Goal: Transaction & Acquisition: Purchase product/service

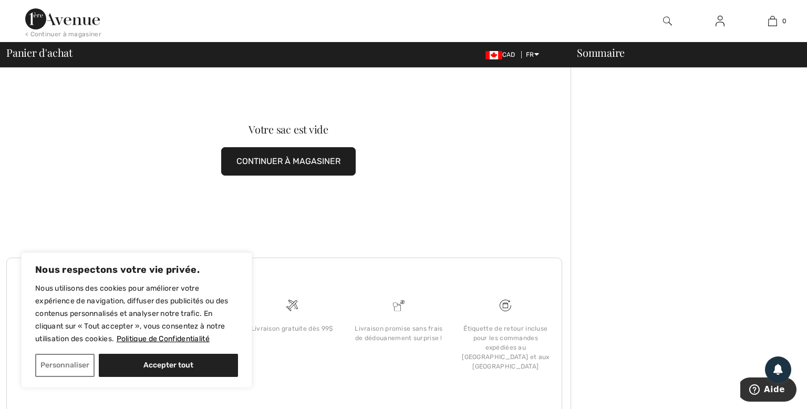
click at [75, 16] on img at bounding box center [62, 18] width 75 height 21
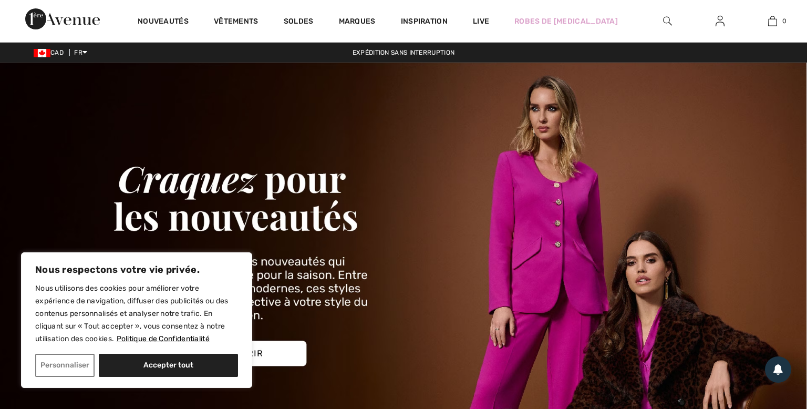
click at [718, 20] on img at bounding box center [720, 21] width 9 height 13
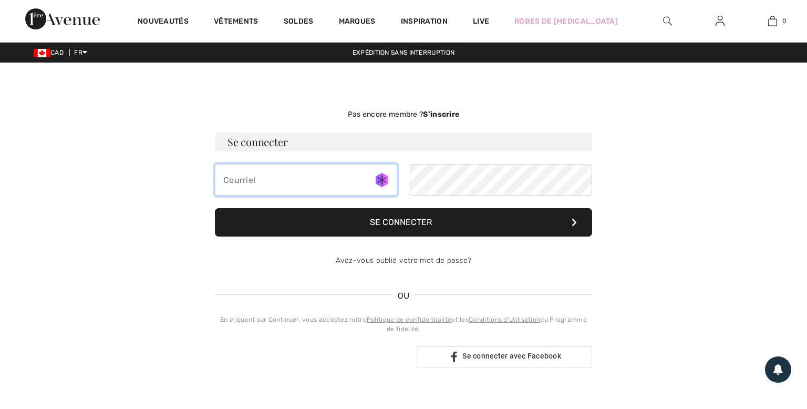
type input "lmcckc@hotmail.com"
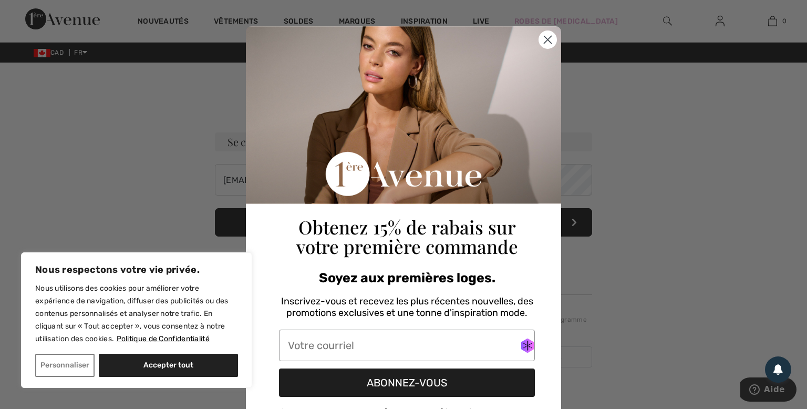
click at [547, 38] on circle "Close dialog" at bounding box center [547, 39] width 17 height 17
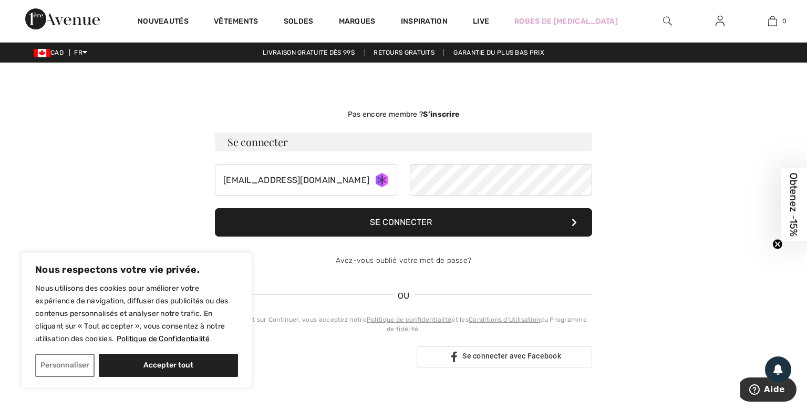
click at [384, 223] on button "Se connecter" at bounding box center [403, 222] width 377 height 28
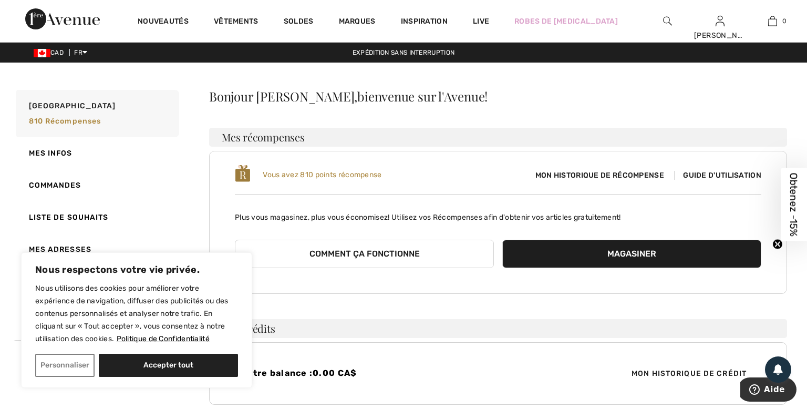
click at [791, 199] on span "Obtenez -15%" at bounding box center [794, 205] width 12 height 64
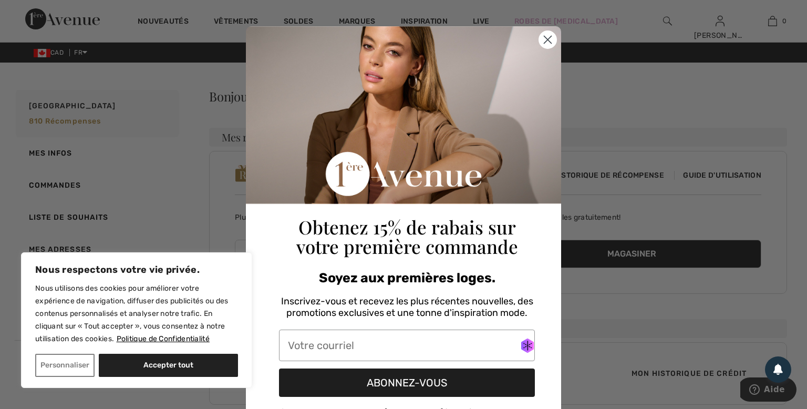
type input "lmcckc@hotmail.com"
click at [549, 38] on circle "Close dialog" at bounding box center [547, 39] width 17 height 17
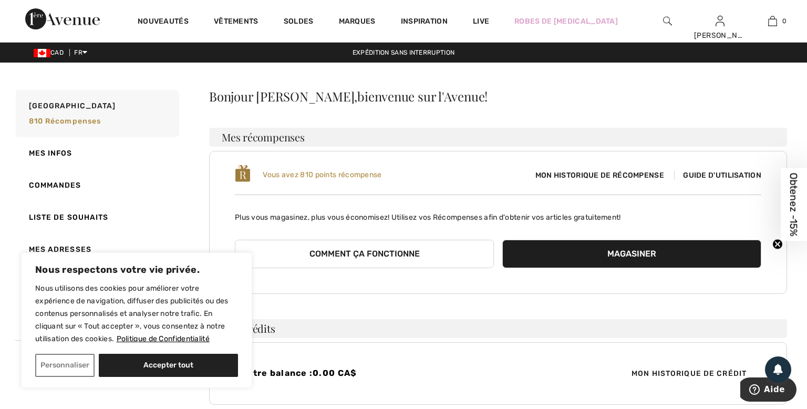
click at [793, 209] on span "Obtenez -15%" at bounding box center [794, 205] width 12 height 64
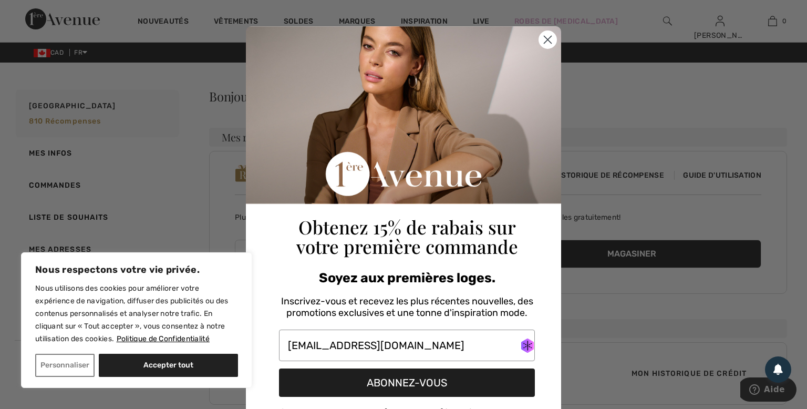
click at [401, 384] on button "ABONNEZ-VOUS" at bounding box center [407, 382] width 256 height 28
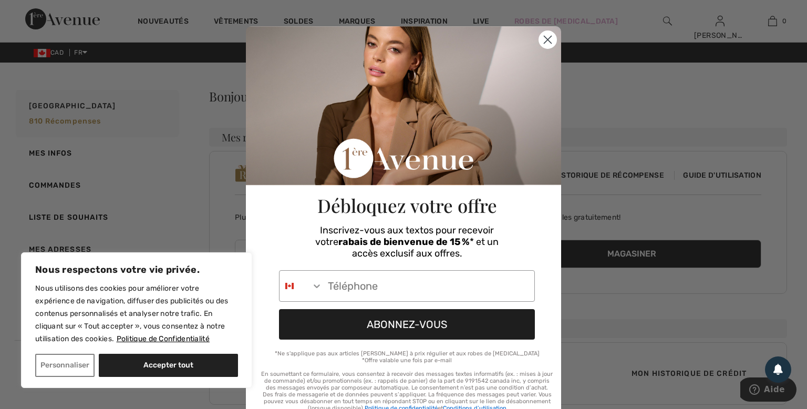
click at [543, 43] on circle "Close dialog" at bounding box center [547, 39] width 17 height 17
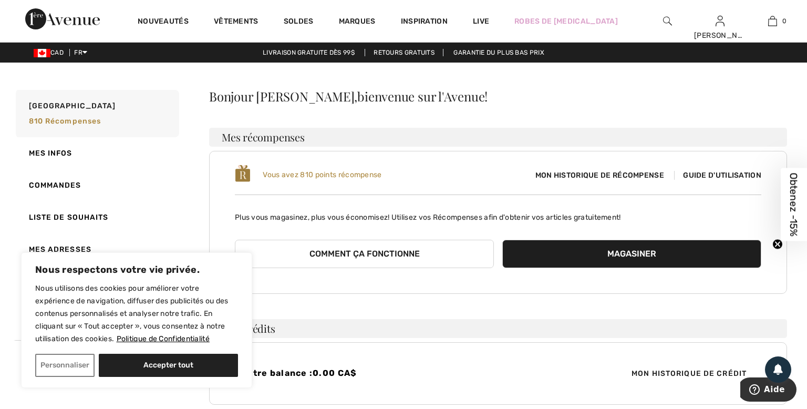
click at [352, 55] on link "Livraison gratuite dès 99$" at bounding box center [308, 52] width 109 height 7
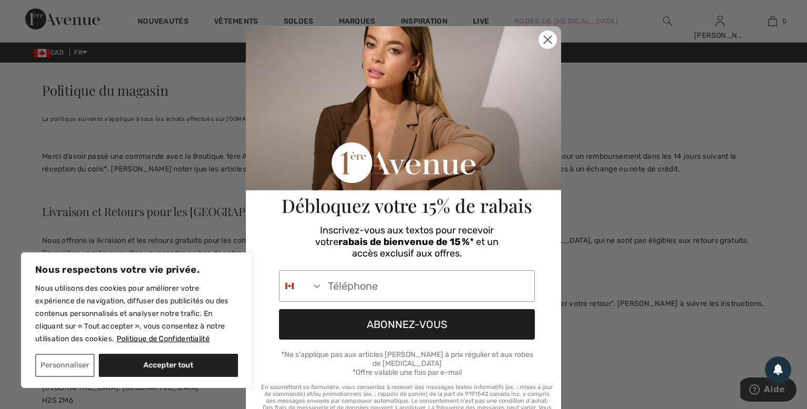
click at [546, 39] on circle "Close dialog" at bounding box center [547, 39] width 17 height 17
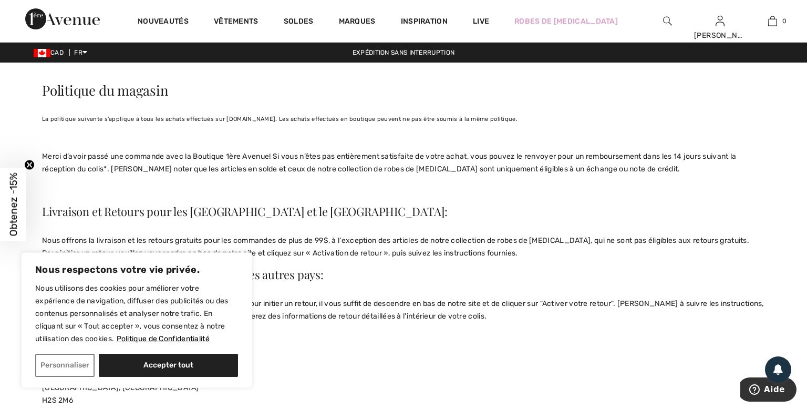
click at [398, 54] on div "Expédition sans interruption" at bounding box center [403, 52] width 807 height 9
click at [398, 53] on div "Expédition sans interruption" at bounding box center [403, 52] width 807 height 9
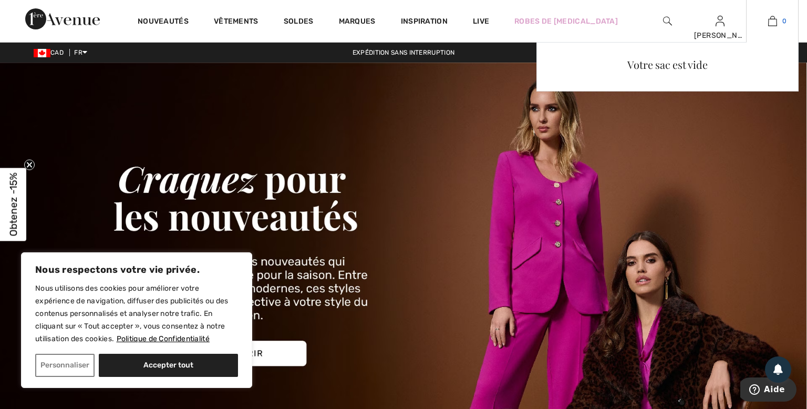
click at [776, 21] on img at bounding box center [772, 21] width 9 height 13
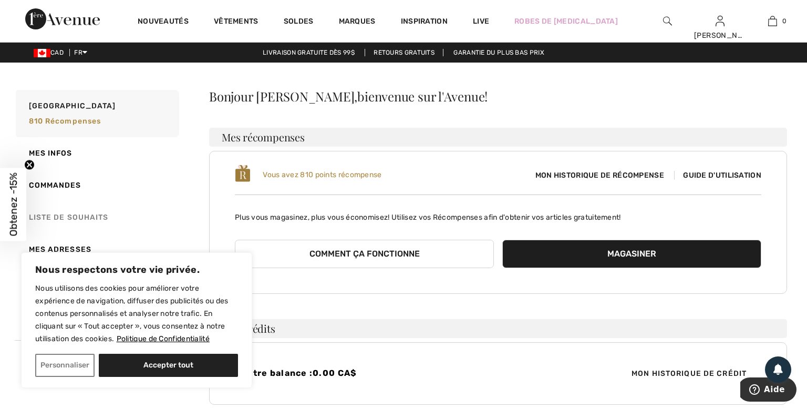
click at [84, 220] on link "Liste de souhaits" at bounding box center [97, 217] width 166 height 32
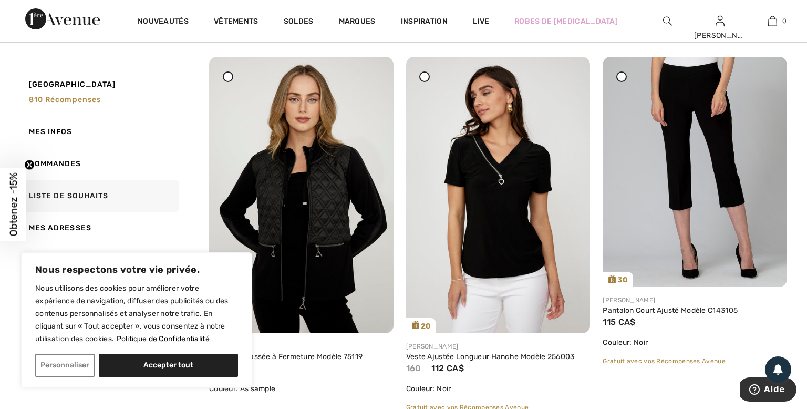
scroll to position [166, 0]
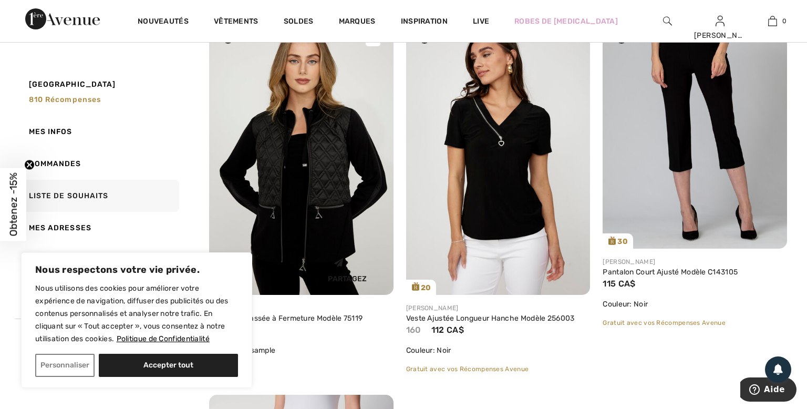
click at [317, 194] on img at bounding box center [301, 156] width 184 height 276
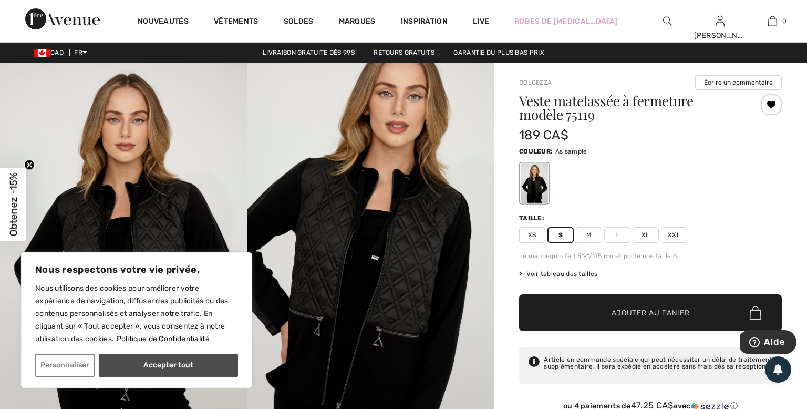
click at [169, 368] on button "Accepter tout" at bounding box center [168, 365] width 139 height 23
checkbox input "true"
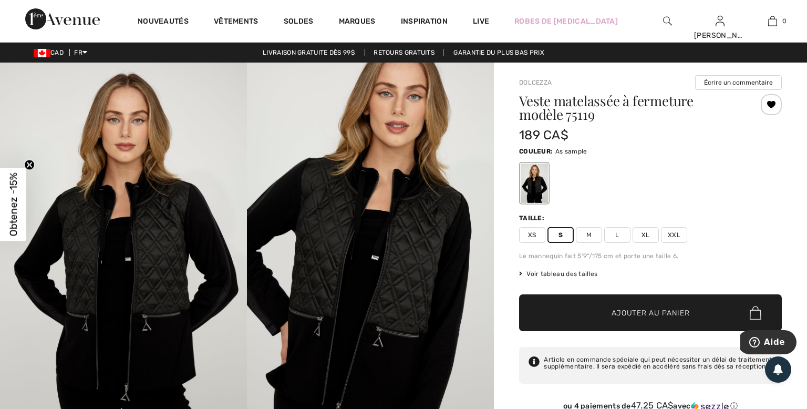
click at [638, 315] on span "Ajouter au panier" at bounding box center [651, 312] width 78 height 11
click at [558, 239] on span "S" at bounding box center [561, 235] width 26 height 16
click at [558, 237] on span "S" at bounding box center [561, 235] width 26 height 16
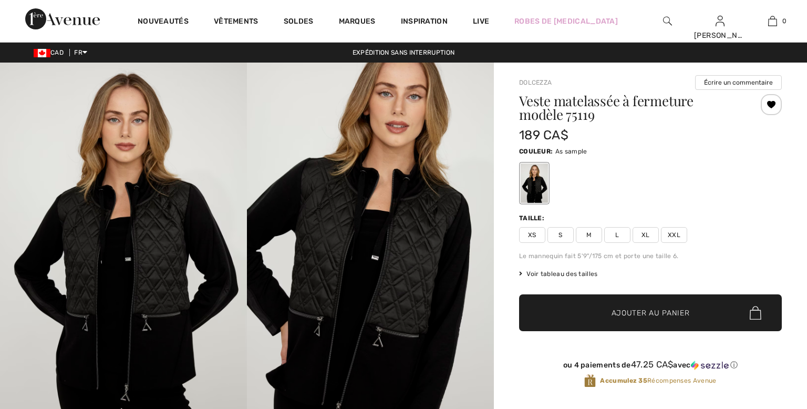
click at [561, 233] on span "S" at bounding box center [561, 235] width 26 height 16
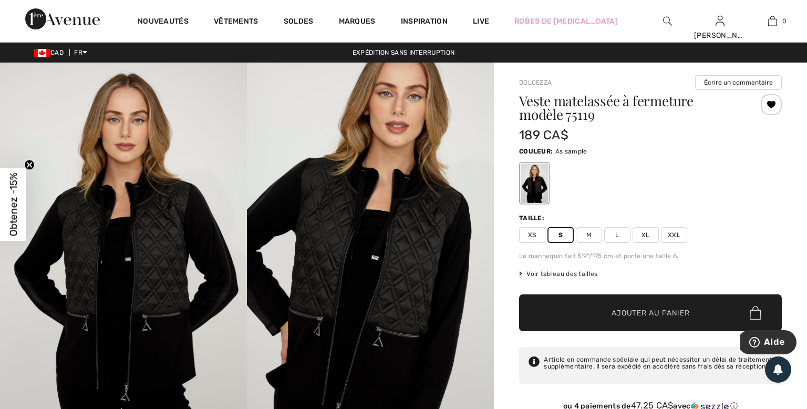
click at [619, 313] on span "Ajouter au panier" at bounding box center [651, 312] width 78 height 11
click at [628, 313] on span "Ajouter au panier" at bounding box center [651, 312] width 78 height 11
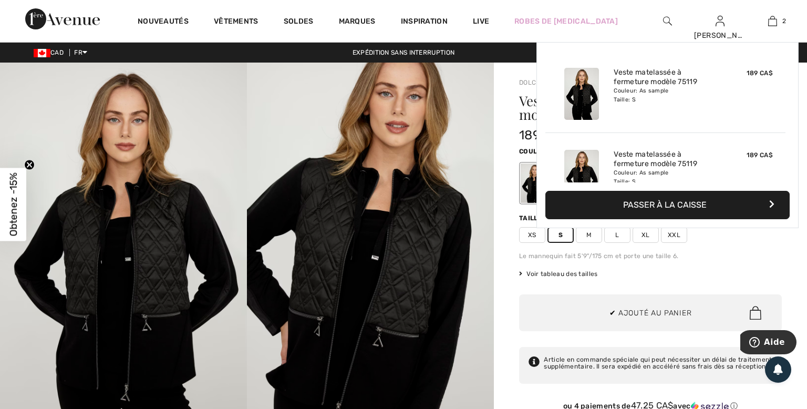
scroll to position [32, 0]
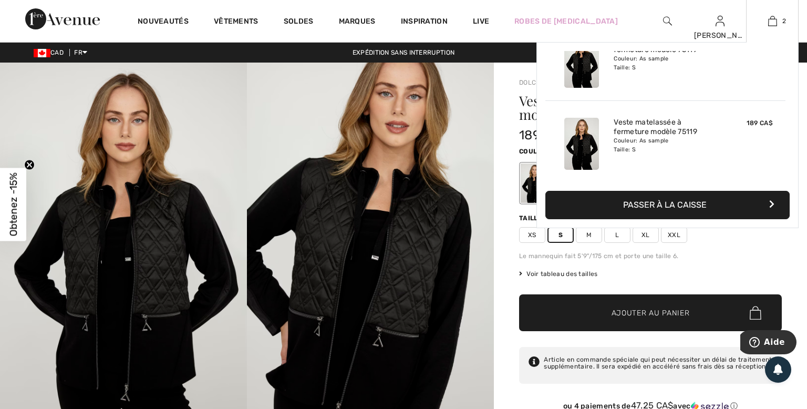
click at [639, 206] on button "Passer à la caisse" at bounding box center [668, 205] width 244 height 28
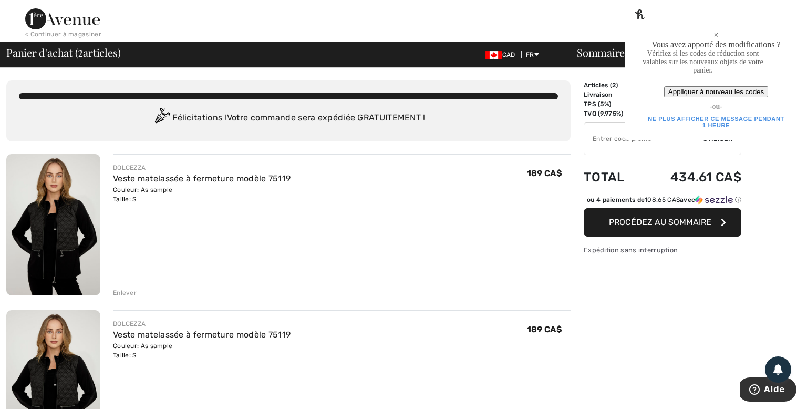
click at [119, 290] on div "Enlever" at bounding box center [125, 292] width 24 height 9
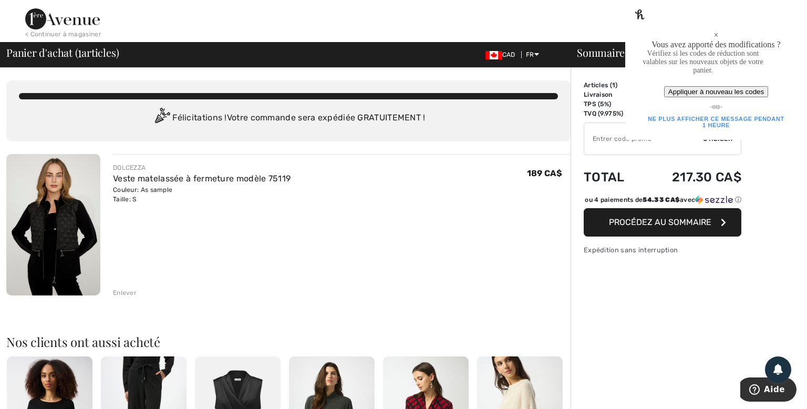
click at [727, 96] on div "Appliquer à nouveau les codes" at bounding box center [717, 92] width 96 height 8
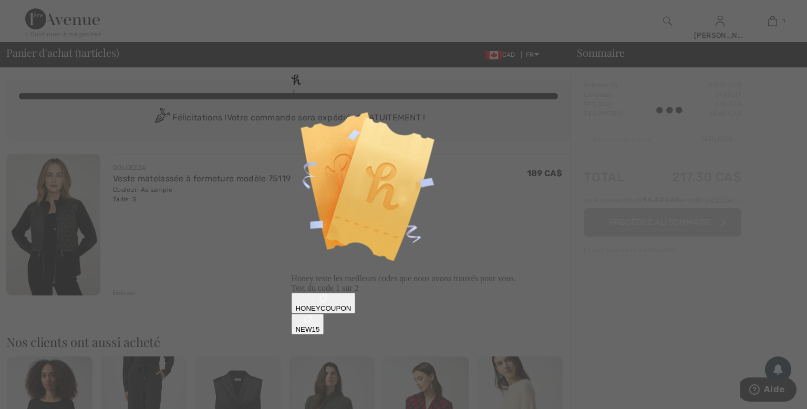
type input "AFP10AFEBB8"
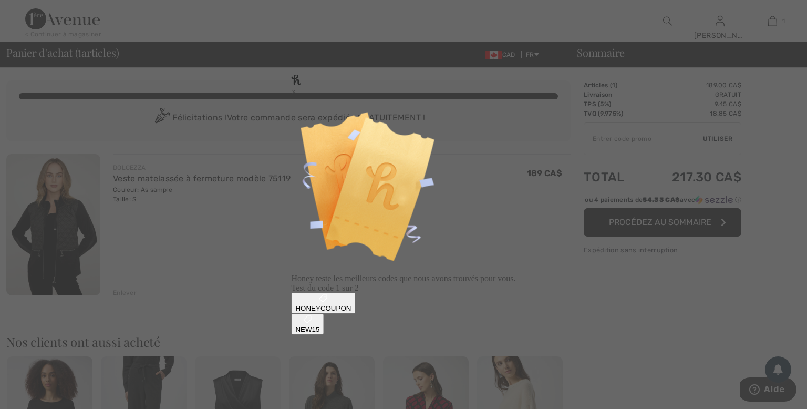
type input "NEW15"
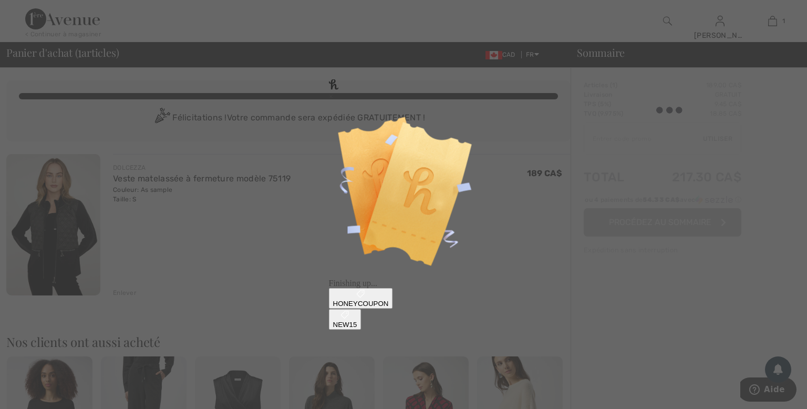
type input "NEW15"
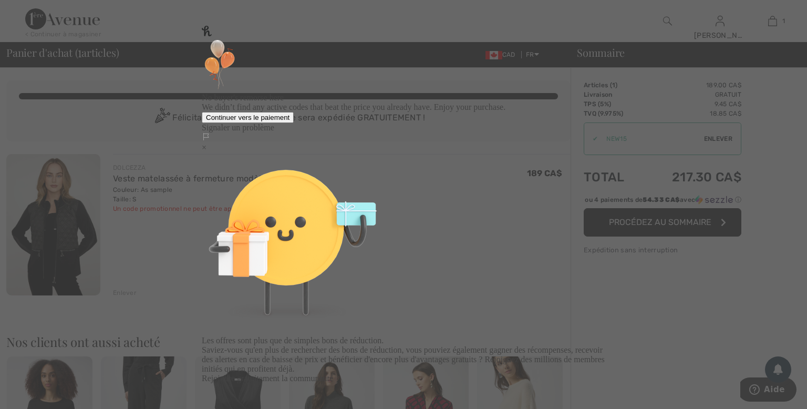
click at [562, 143] on div "×" at bounding box center [404, 147] width 404 height 9
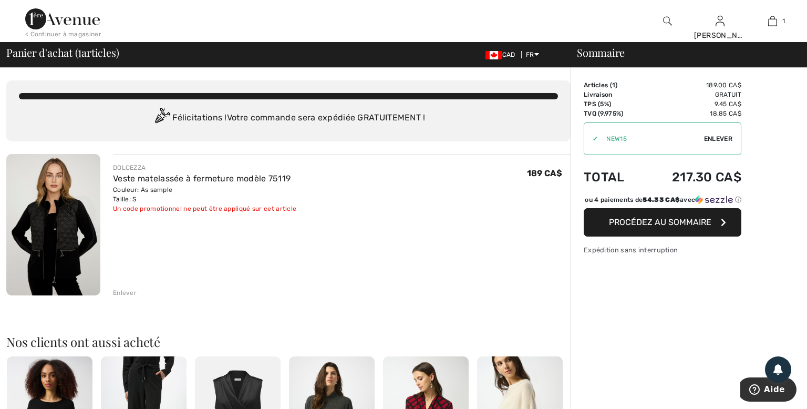
click at [437, 196] on div "DOLCEZZA Veste matelassée à fermeture modèle 75119 Couleur: As sample Taille: S…" at bounding box center [342, 188] width 458 height 50
click at [713, 140] on span "Enlever" at bounding box center [718, 138] width 28 height 9
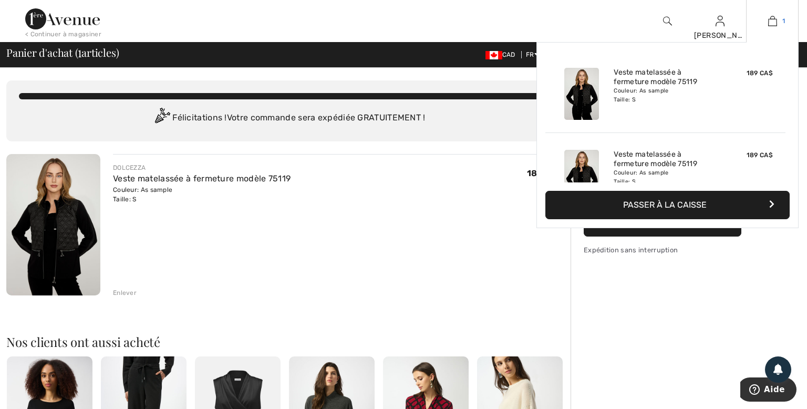
click at [777, 16] on img at bounding box center [772, 21] width 9 height 13
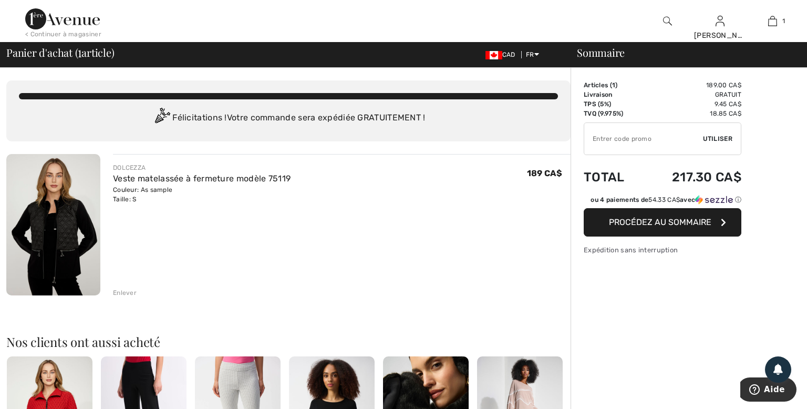
click at [658, 222] on span "Procédez au sommaire" at bounding box center [660, 222] width 102 height 10
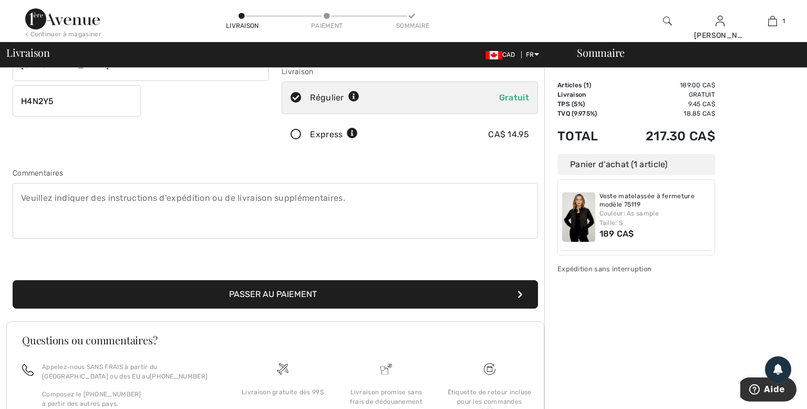
scroll to position [166, 0]
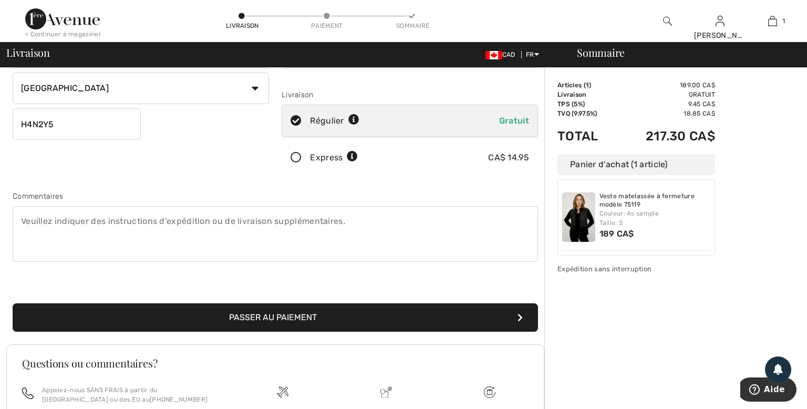
click at [262, 319] on button "Passer au paiement" at bounding box center [276, 317] width 526 height 28
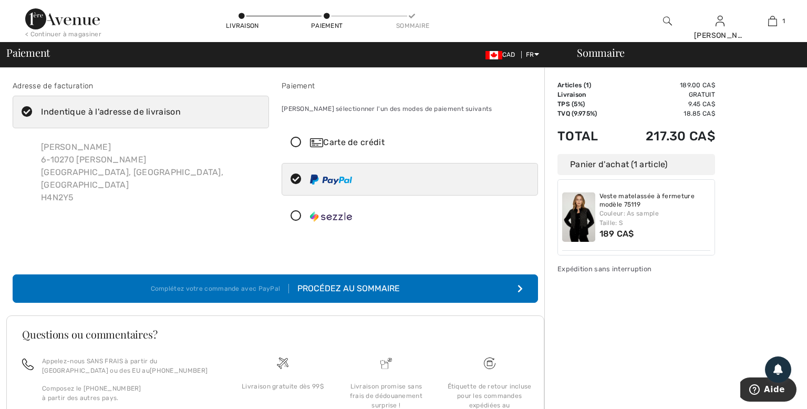
click at [26, 112] on icon at bounding box center [27, 112] width 28 height 11
click at [181, 112] on input "Indentique à l'adresse de livraison" at bounding box center [184, 112] width 7 height 32
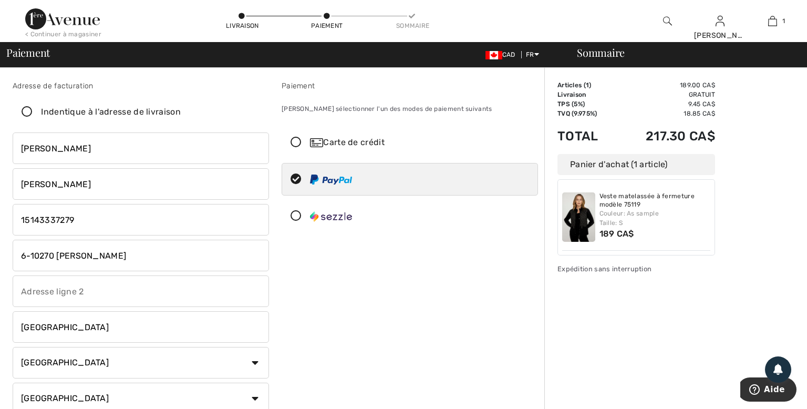
checkbox input "false"
drag, startPoint x: 118, startPoint y: 257, endPoint x: 79, endPoint y: 262, distance: 39.8
click at [55, 263] on input "6-10270 Paul Comtois" at bounding box center [141, 256] width 257 height 32
drag, startPoint x: 111, startPoint y: 253, endPoint x: 98, endPoint y: 247, distance: 15.1
click at [96, 249] on input "6-10270 Paul Comtois" at bounding box center [141, 256] width 257 height 32
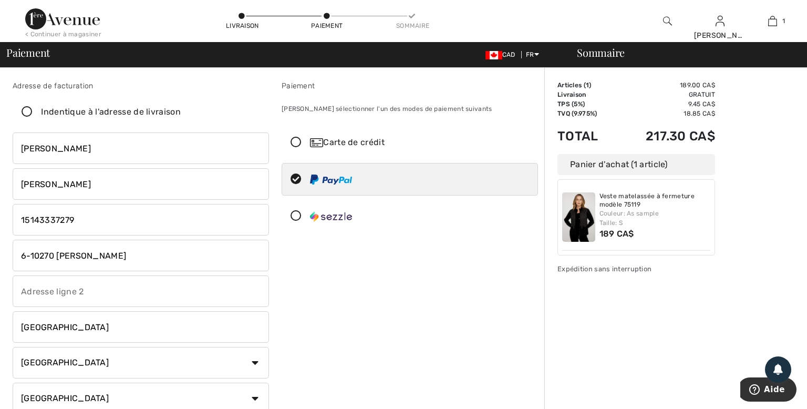
click at [387, 254] on div "Paiement Veuillez sélectionner l'un des modes de paiement suivants Carte de cré…" at bounding box center [409, 267] width 269 height 374
drag, startPoint x: 78, startPoint y: 296, endPoint x: 28, endPoint y: 300, distance: 49.5
click at [28, 300] on input "text" at bounding box center [141, 291] width 257 height 32
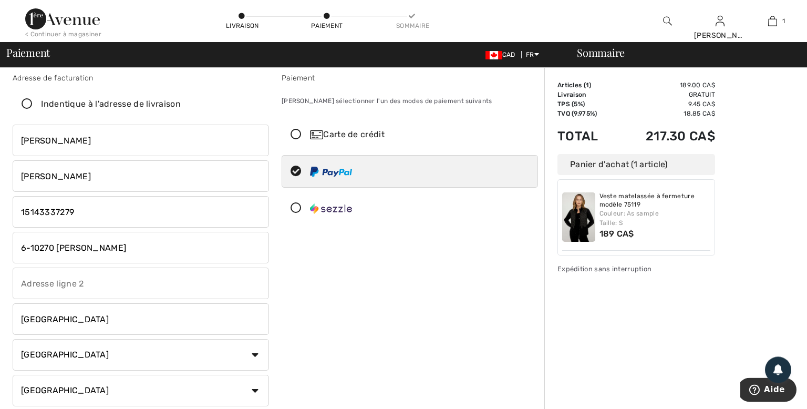
scroll to position [8, 0]
type input "CSP WAVERLY"
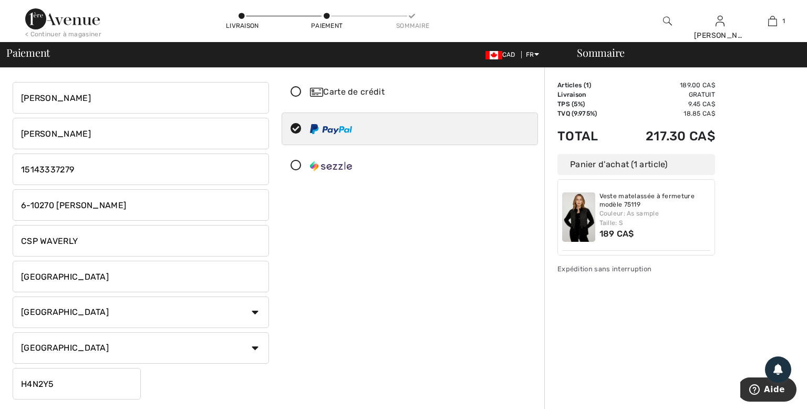
scroll to position [29, 0]
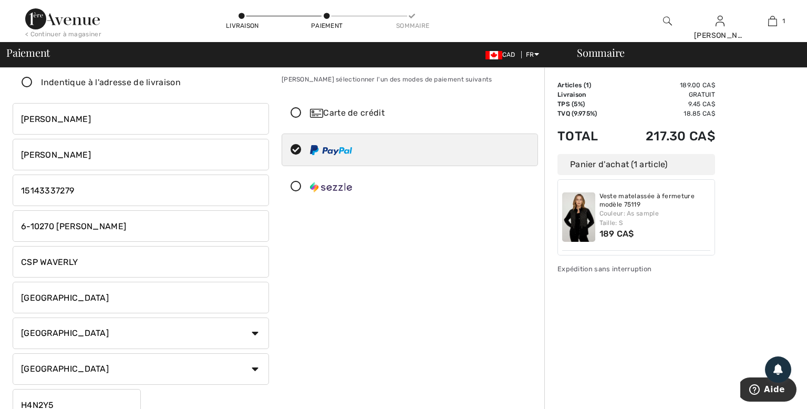
click at [13, 210] on div at bounding box center [13, 210] width 0 height 0
type input "CSP WAVERLY"
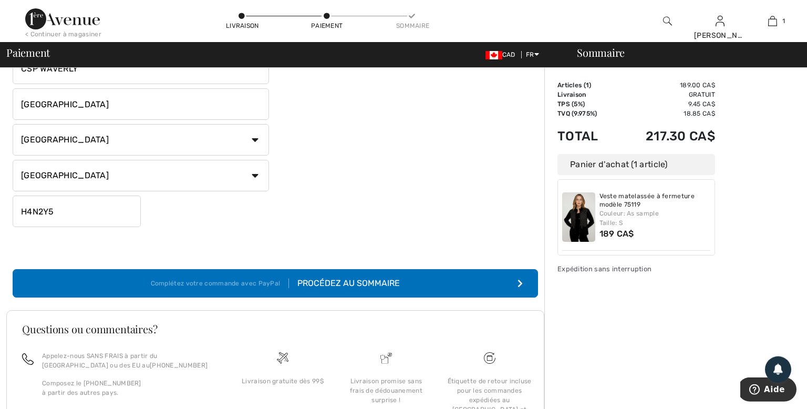
scroll to position [278, 0]
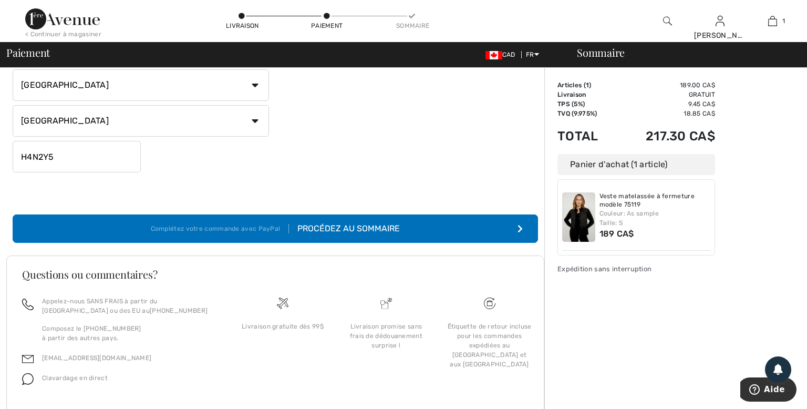
click at [344, 232] on div "Procédez au sommaire" at bounding box center [344, 228] width 111 height 13
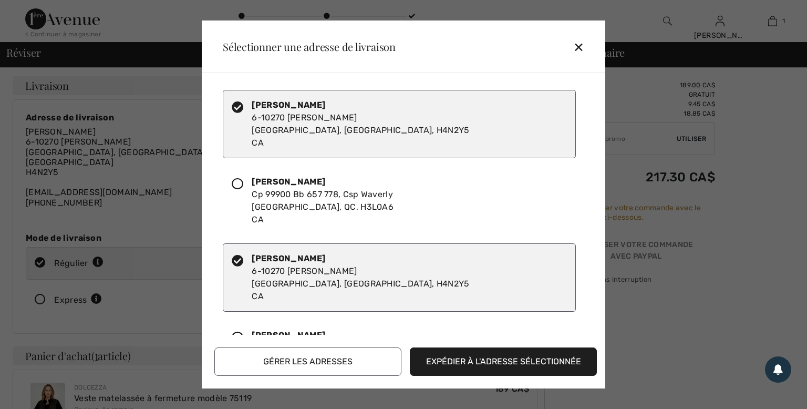
checkbox input "true"
click at [233, 180] on icon at bounding box center [238, 184] width 12 height 12
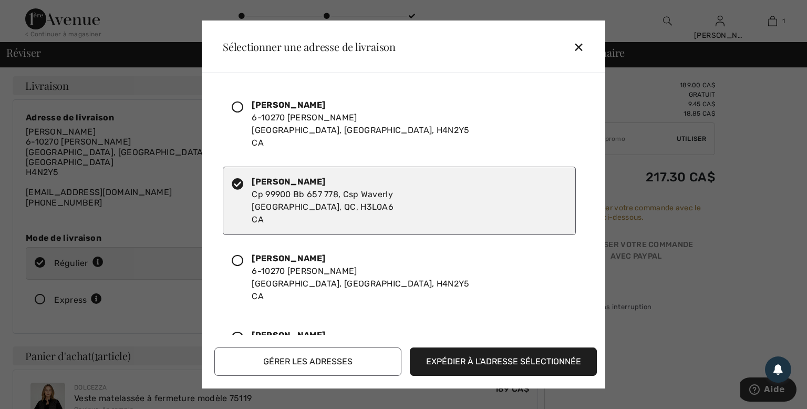
click at [468, 363] on button "Expédier à l'adresse sélectionnée" at bounding box center [503, 361] width 187 height 28
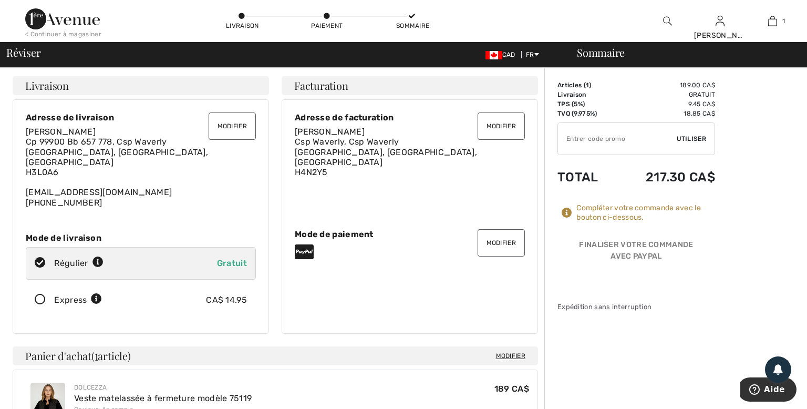
click at [504, 127] on button "Modifier" at bounding box center [501, 125] width 47 height 27
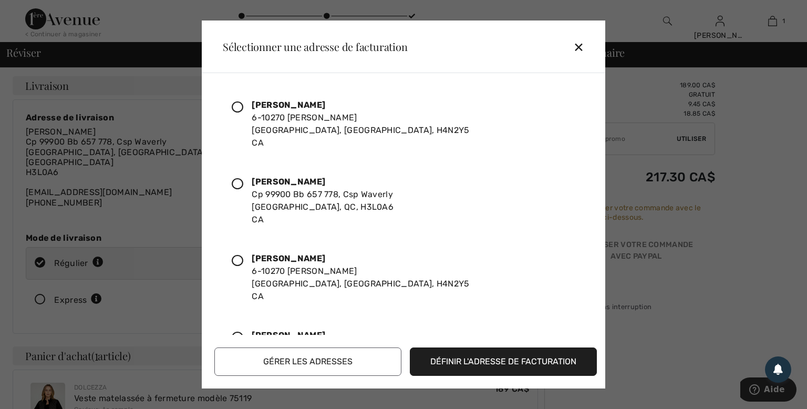
click at [237, 98] on div "Marc Pelletier 6-10270 Paul Comtois Montréal, QC, H4N2Y5 CA" at bounding box center [399, 124] width 353 height 68
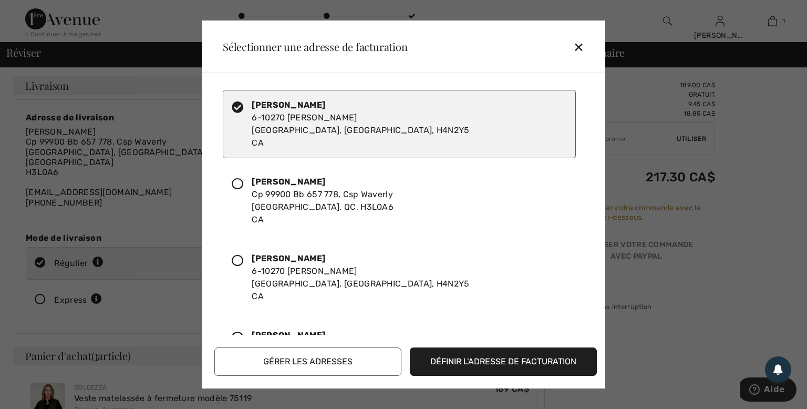
click at [490, 362] on button "Définir l'adresse de facturation" at bounding box center [503, 361] width 187 height 28
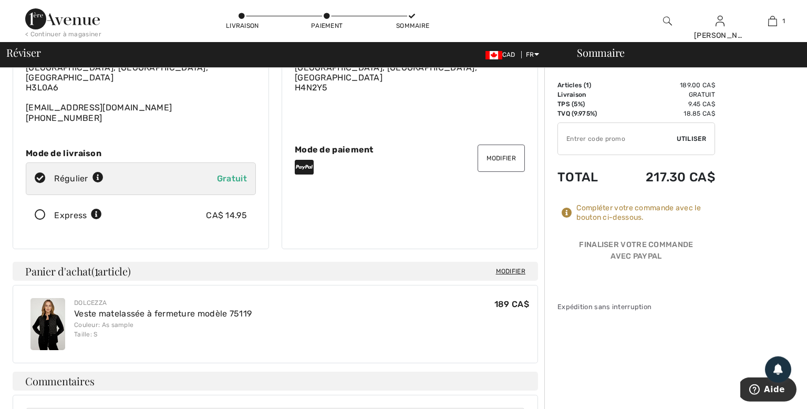
scroll to position [111, 0]
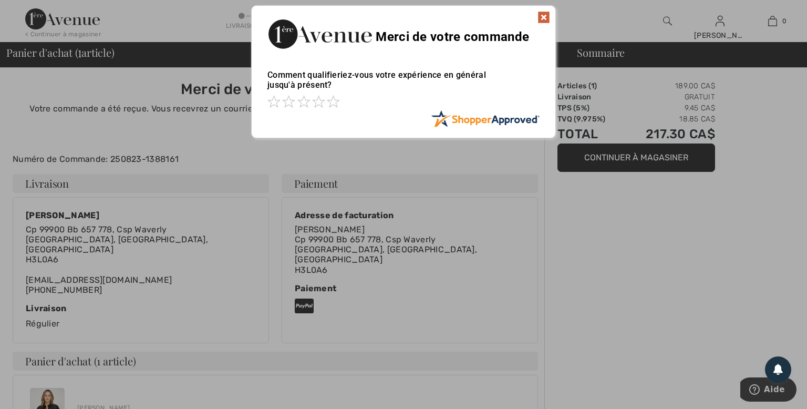
click at [637, 159] on div at bounding box center [403, 204] width 807 height 409
click at [540, 7] on div "Merci de votre commande" at bounding box center [404, 33] width 304 height 54
click at [542, 13] on img at bounding box center [544, 17] width 13 height 13
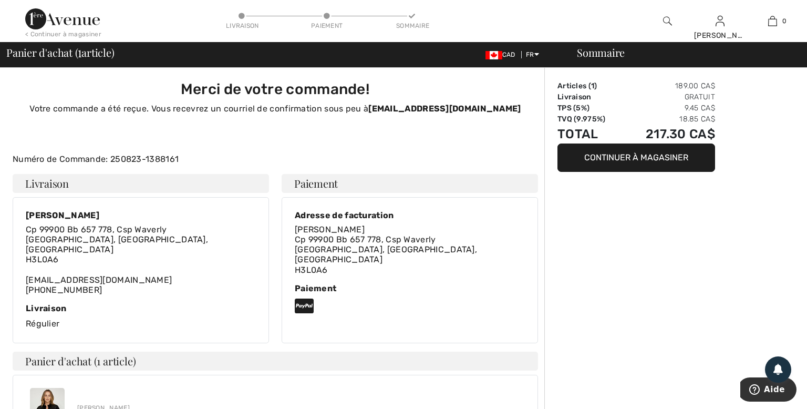
click at [608, 155] on button "Continuer à magasiner" at bounding box center [637, 157] width 158 height 28
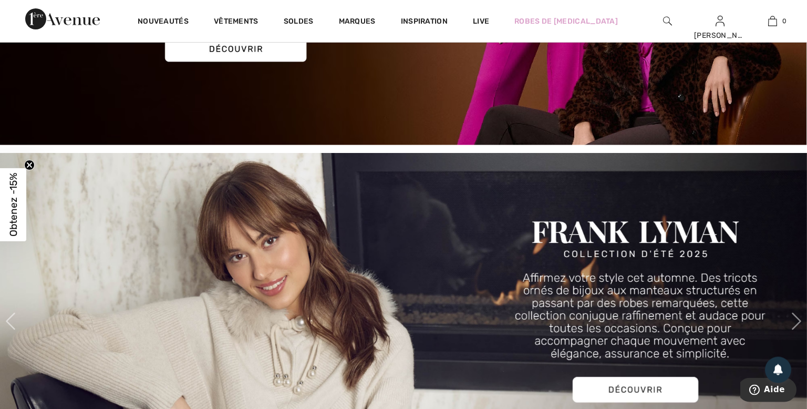
scroll to position [333, 0]
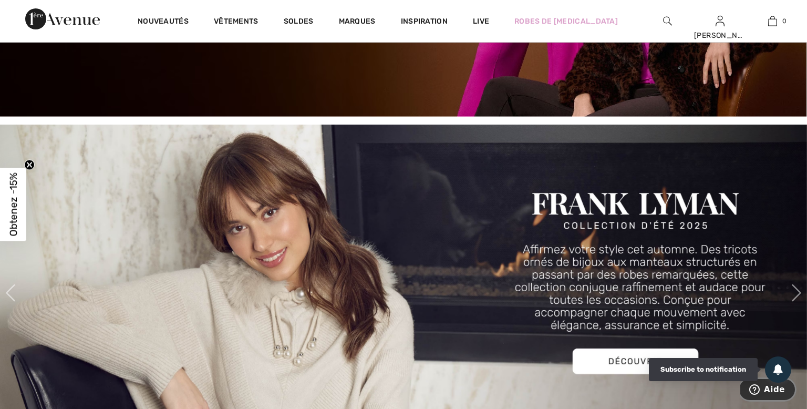
click at [760, 391] on icon "Aide" at bounding box center [755, 389] width 11 height 11
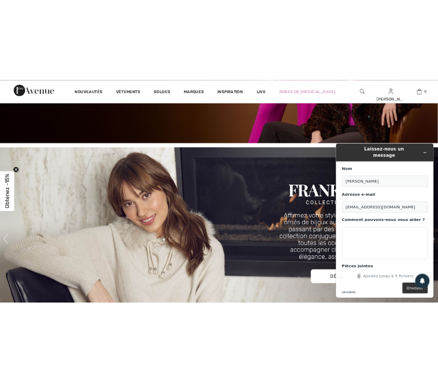
scroll to position [0, 0]
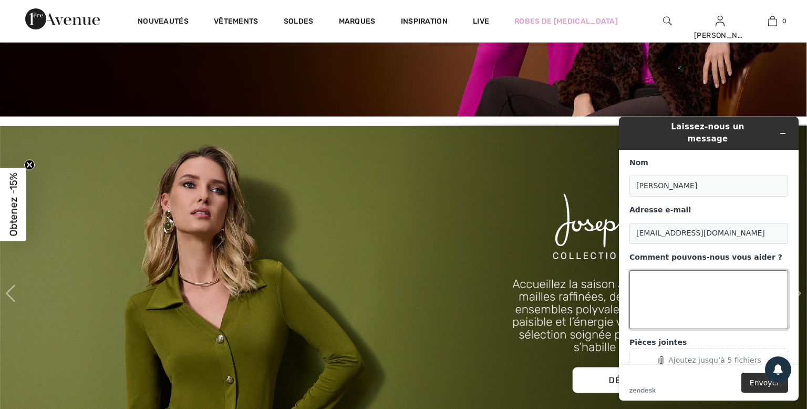
click at [648, 273] on textarea "Comment pouvons-nous vous aider ?" at bounding box center [709, 299] width 159 height 59
click at [647, 281] on textarea "Pour la deuxième commande fait aujjourd'hui" at bounding box center [709, 299] width 159 height 59
click at [678, 278] on textarea "Pour la deuxième commande fait aujourd'hui" at bounding box center [709, 299] width 159 height 59
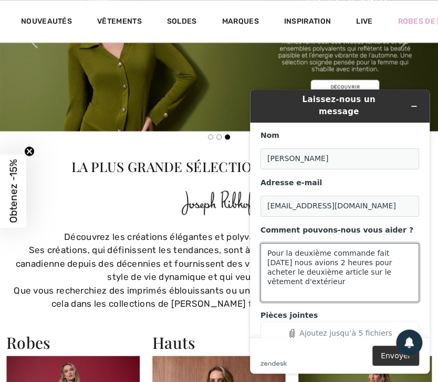
click at [374, 262] on textarea "Pour la deuxième commande fait aujourd'hui nous avions 2 heures pour acheter le…" at bounding box center [340, 272] width 159 height 59
click at [409, 259] on textarea "Pour la deuxième commande fait aujourd'hui nous avions 2 heures pour acheter le…" at bounding box center [340, 272] width 159 height 59
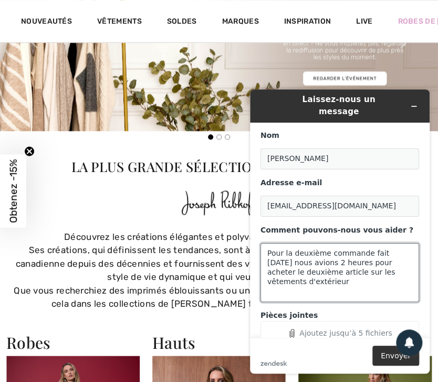
click at [309, 275] on textarea "Pour la deuxième commande fait aujourd'hui nous avions 2 heures pour acheter le…" at bounding box center [340, 272] width 159 height 59
drag, startPoint x: 325, startPoint y: 279, endPoint x: 300, endPoint y: 280, distance: 25.2
click at [294, 285] on textarea "Pour la deuxième commande fait aujourd'hui nous avions 2 heures pour acheter le…" at bounding box center [340, 272] width 159 height 59
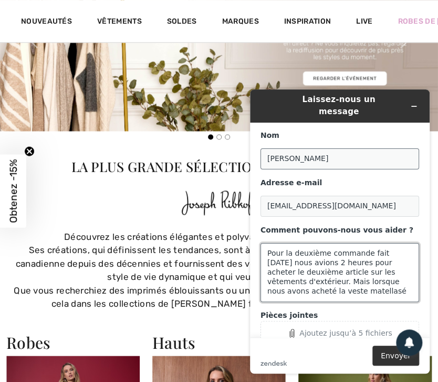
paste textarea "Veste matelassée à fermeture modèle 75119"
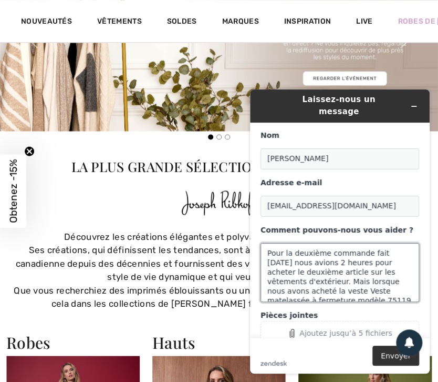
scroll to position [4, 0]
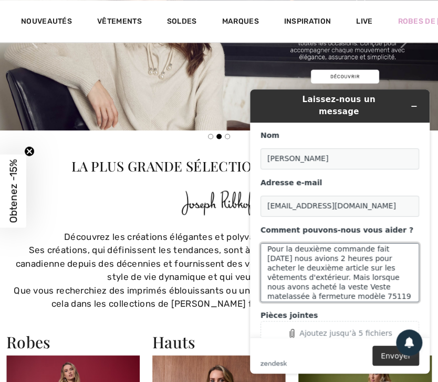
click at [298, 278] on textarea "Pour la deuxième commande fait aujourd'hui nous avions 2 heures pour acheter le…" at bounding box center [340, 272] width 159 height 59
click at [298, 288] on textarea "Pour la deuxième commande fait aujourd'hui nous avions 2 heures pour acheter le…" at bounding box center [340, 272] width 159 height 59
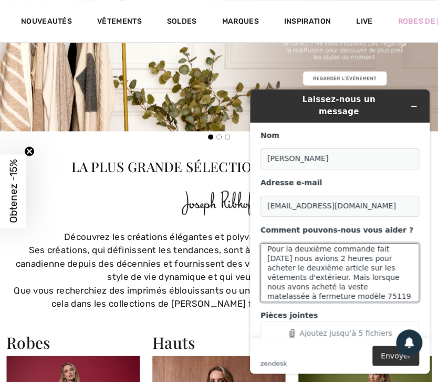
click at [349, 286] on textarea "Pour la deuxième commande fait aujourd'hui nous avions 2 heures pour acheter le…" at bounding box center [340, 272] width 159 height 59
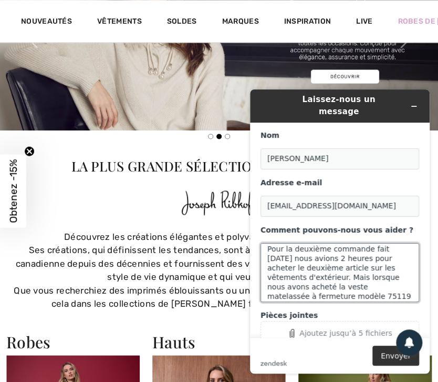
paste textarea "250823-1388161"
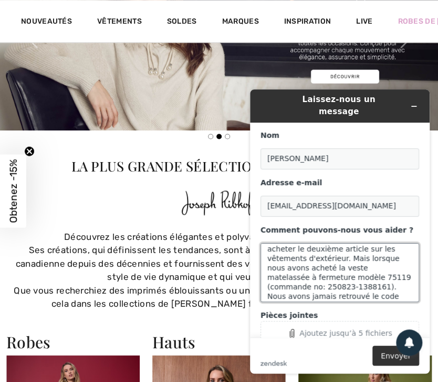
scroll to position [33, 0]
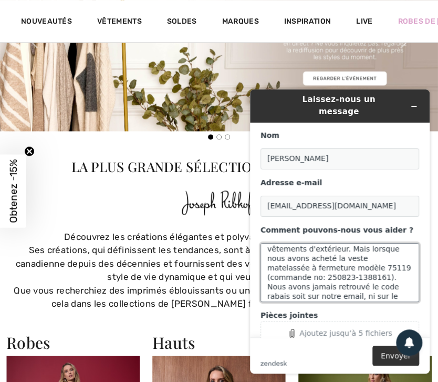
click at [399, 258] on textarea "Pour la deuxième commande fait aujourd'hui nous avions 2 heures pour acheter le…" at bounding box center [340, 272] width 159 height 59
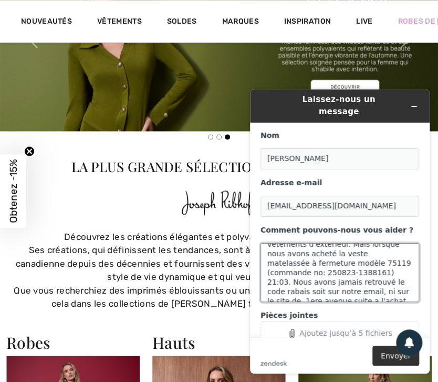
scroll to position [38, 0]
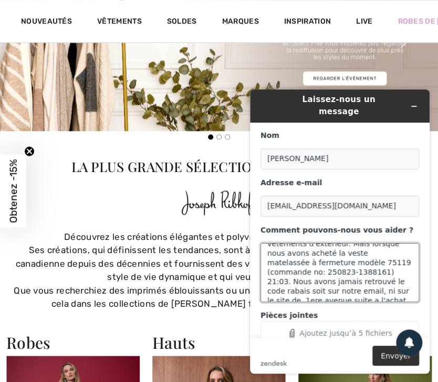
drag, startPoint x: 394, startPoint y: 286, endPoint x: 367, endPoint y: 290, distance: 26.6
click at [367, 290] on textarea "Pour la deuxième commande fait aujourd'hui nous avions 2 heures pour acheter le…" at bounding box center [340, 272] width 159 height 59
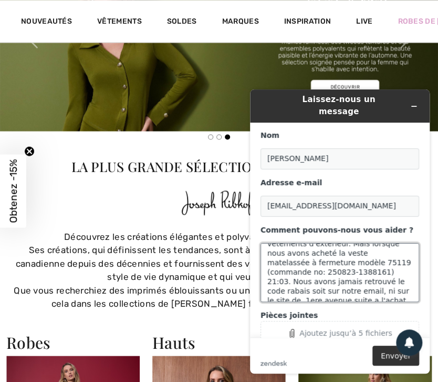
paste textarea "250823-1387763 En progression 2025-08-23 20:22"
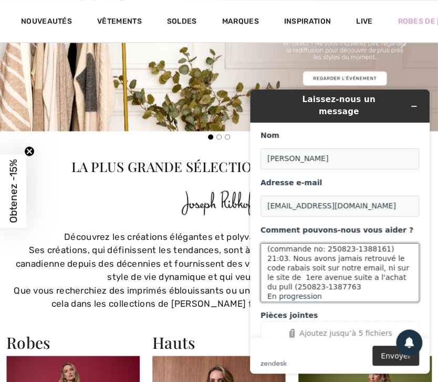
click at [269, 265] on textarea "Pour la deuxième commande fait aujourd'hui nous avions 2 heures pour acheter le…" at bounding box center [340, 272] width 159 height 59
drag, startPoint x: 305, startPoint y: 284, endPoint x: 269, endPoint y: 279, distance: 36.6
click at [269, 279] on textarea "Pour la deuxième commande fait aujourd'hui nous avions 2 heures pour acheter le…" at bounding box center [340, 272] width 159 height 59
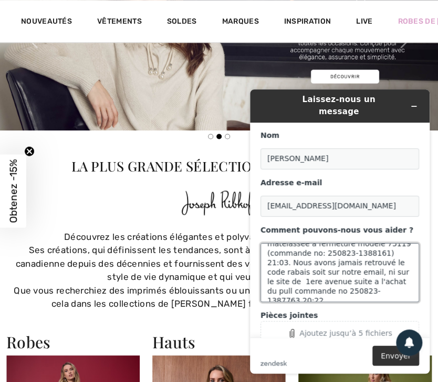
scroll to position [47, 0]
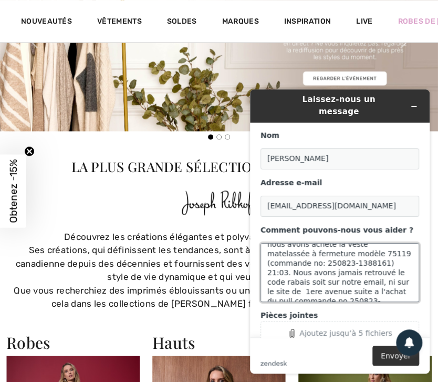
click at [410, 282] on textarea "Pour la deuxième commande fait aujourd'hui nous avions 2 heures pour acheter le…" at bounding box center [340, 272] width 159 height 59
click at [384, 272] on textarea "Pour la deuxième commande fait aujourd'hui nous avions 2 heures pour acheter le…" at bounding box center [340, 272] width 159 height 59
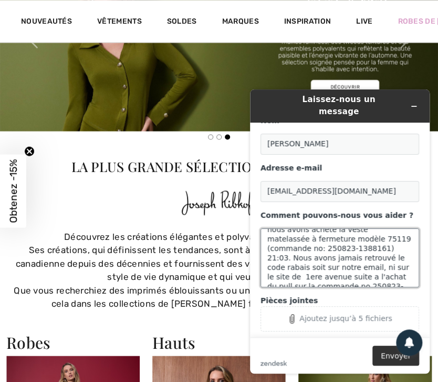
scroll to position [20, 0]
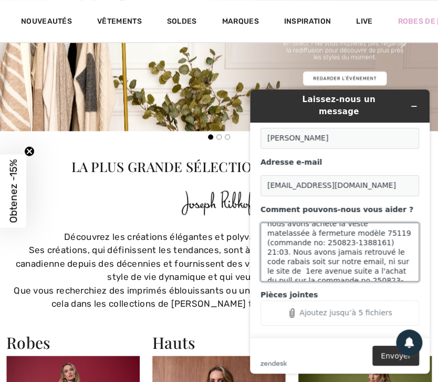
click at [411, 258] on textarea "Pour la deuxième commande fait aujourd'hui nous avions 2 heures pour acheter le…" at bounding box center [340, 251] width 159 height 59
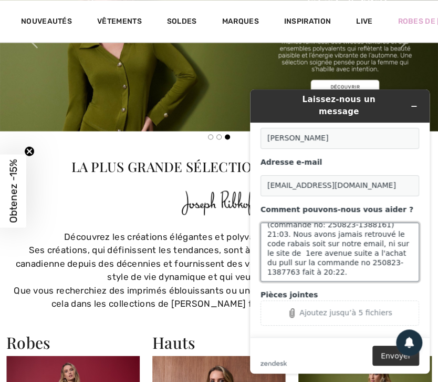
scroll to position [14, 0]
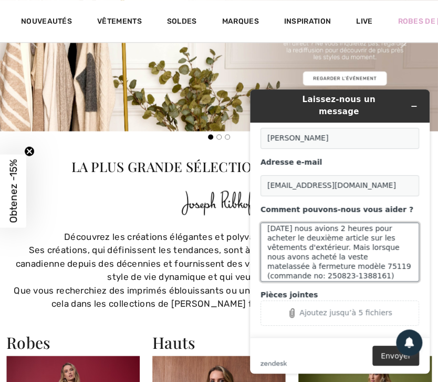
click at [288, 257] on textarea "Pour la deuxième commande fait aujourd'hui nous avions 2 heures pour acheter le…" at bounding box center [340, 251] width 159 height 59
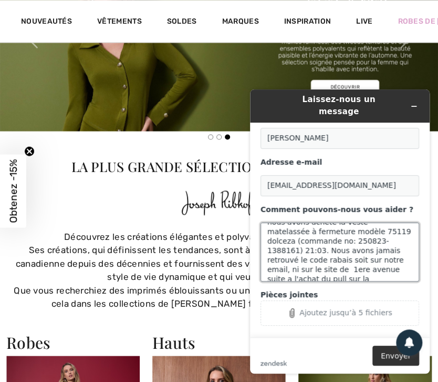
scroll to position [66, 0]
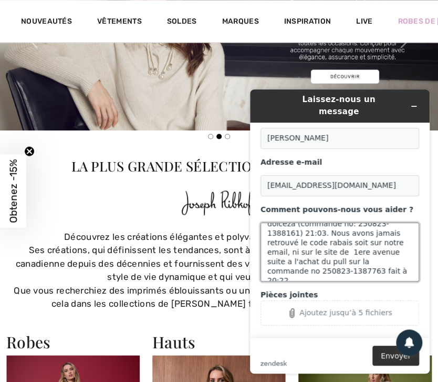
click at [265, 252] on textarea "Pour la deuxième commande fait aujourd'hui nous avions 2 heures pour acheter le…" at bounding box center [340, 251] width 159 height 59
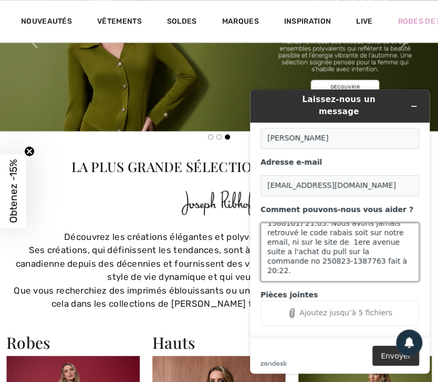
scroll to position [388, 0]
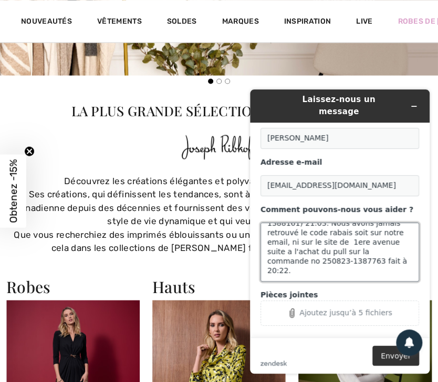
click at [390, 261] on textarea "Pour la deuxième commande fait aujourd'hui nous avions 2 heures pour acheter le…" at bounding box center [340, 251] width 159 height 59
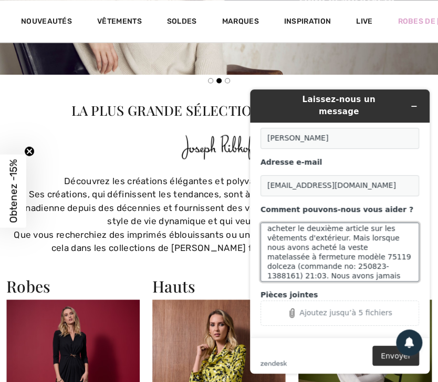
click at [343, 265] on textarea "Pour la deuxième commande fait aujourd'hui nous avions 2 heures pour acheter le…" at bounding box center [340, 251] width 159 height 59
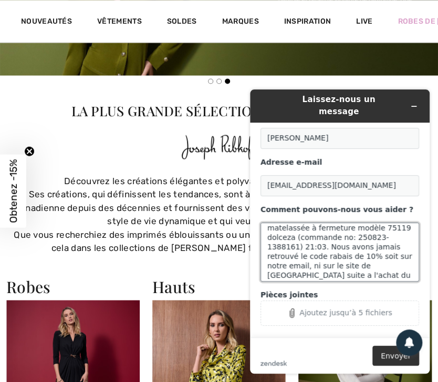
click at [341, 246] on textarea "Pour la deuxième commande fait aujourd'hui nous avions 2 heures pour acheter le…" at bounding box center [340, 251] width 159 height 59
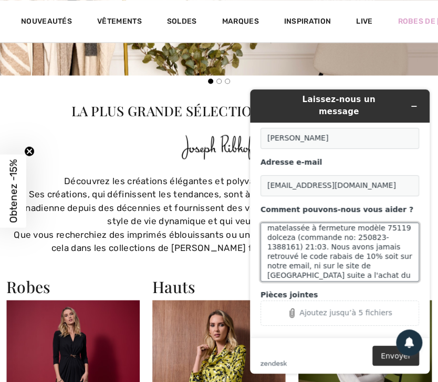
click at [381, 248] on textarea "Pour la deuxième commande fait aujourd'hui nous avions 2 heures pour acheter le…" at bounding box center [340, 251] width 159 height 59
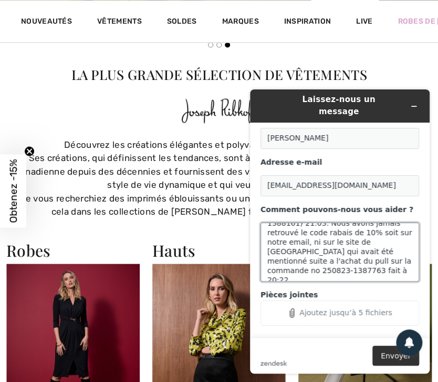
scroll to position [444, 0]
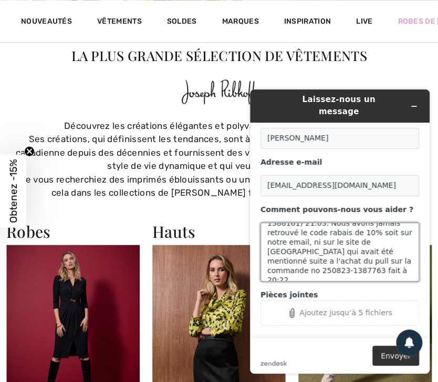
click at [394, 263] on textarea "Pour la deuxième commande fait aujourd'hui nous avions 2 heures pour acheter le…" at bounding box center [340, 251] width 159 height 59
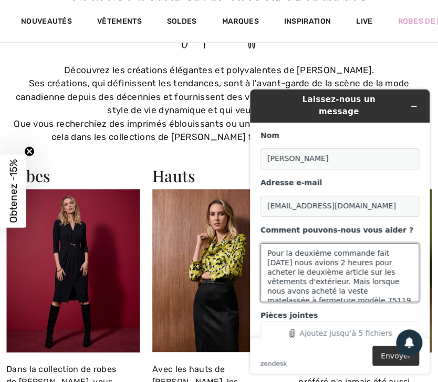
scroll to position [499, 0]
click at [304, 272] on textarea "Pour la deuxième commande fait aujourd'hui nous avions 2 heures pour acheter le…" at bounding box center [340, 272] width 159 height 59
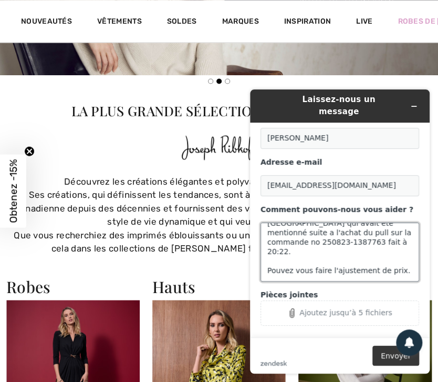
scroll to position [388, 0]
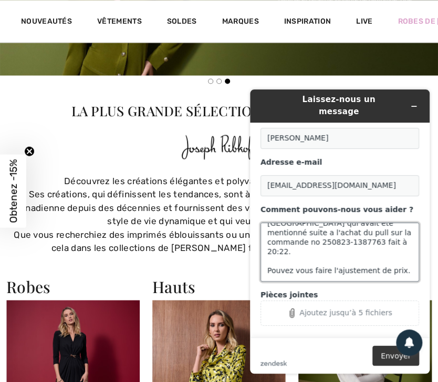
type textarea "Pour la deuxième commande fait aujourd'hui nous avions 2 heures pour acheter le…"
click at [392, 353] on button "Envoyer" at bounding box center [396, 355] width 47 height 20
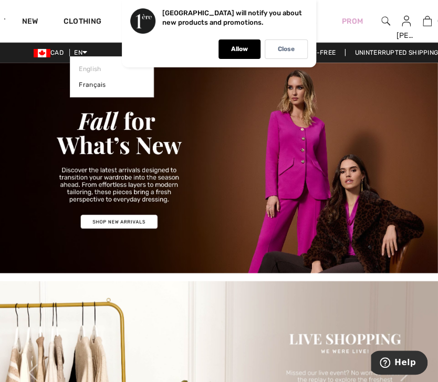
click at [84, 55] on span "EN" at bounding box center [80, 52] width 13 height 7
click at [88, 87] on link "Français" at bounding box center [112, 85] width 66 height 16
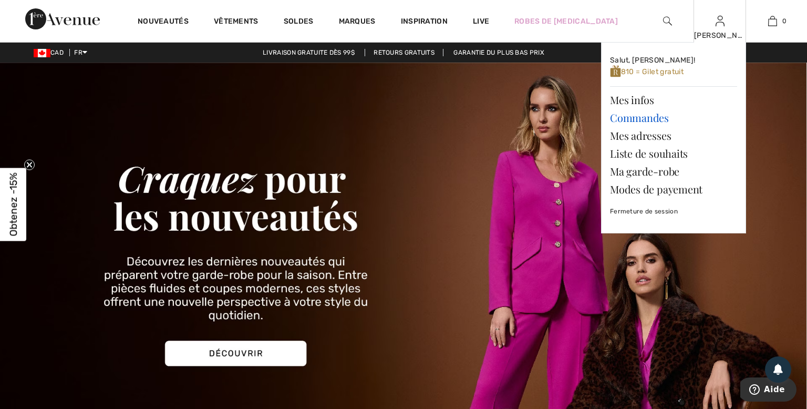
click at [438, 119] on link "Commandes" at bounding box center [673, 118] width 127 height 18
click at [438, 20] on img at bounding box center [720, 21] width 9 height 13
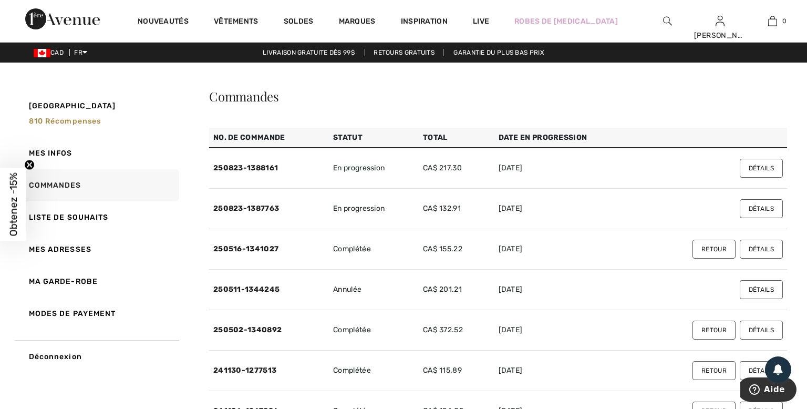
click at [754, 170] on button "Détails" at bounding box center [761, 168] width 43 height 19
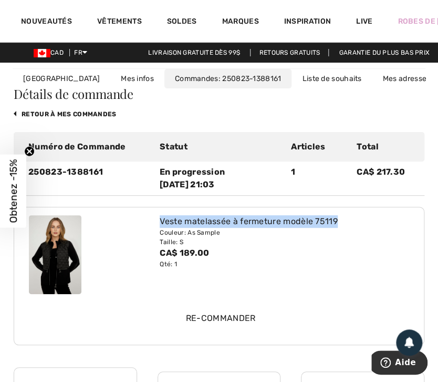
drag, startPoint x: 161, startPoint y: 220, endPoint x: 347, endPoint y: 220, distance: 186.1
click at [347, 220] on div "Veste matelassée à fermeture modèle 75119" at bounding box center [285, 221] width 250 height 13
copy div "Veste matelassée à fermeture modèle 75119"
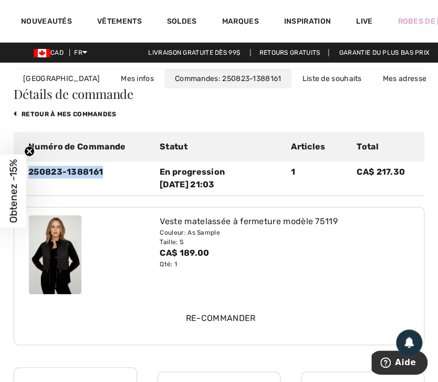
drag, startPoint x: 102, startPoint y: 169, endPoint x: 30, endPoint y: 171, distance: 71.5
click at [30, 171] on div "250823-1388161" at bounding box center [87, 178] width 131 height 25
copy div "250823-1388161"
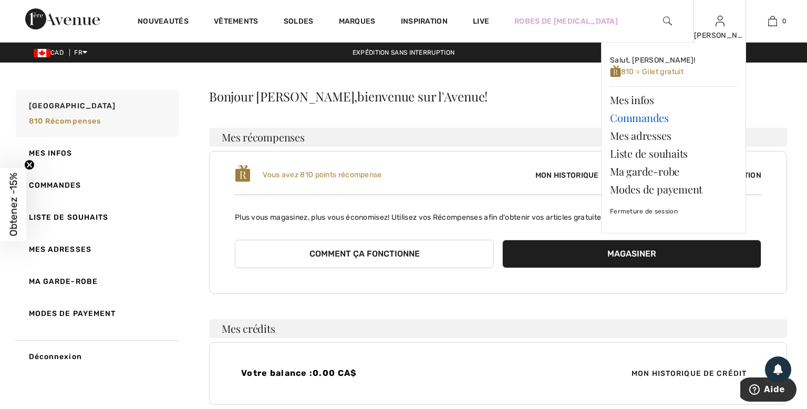
click at [632, 117] on link "Commandes" at bounding box center [673, 118] width 127 height 18
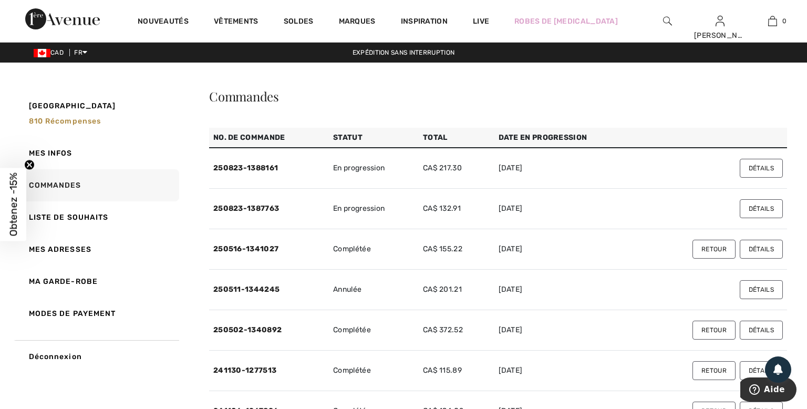
click at [761, 207] on button "Détails" at bounding box center [761, 208] width 43 height 19
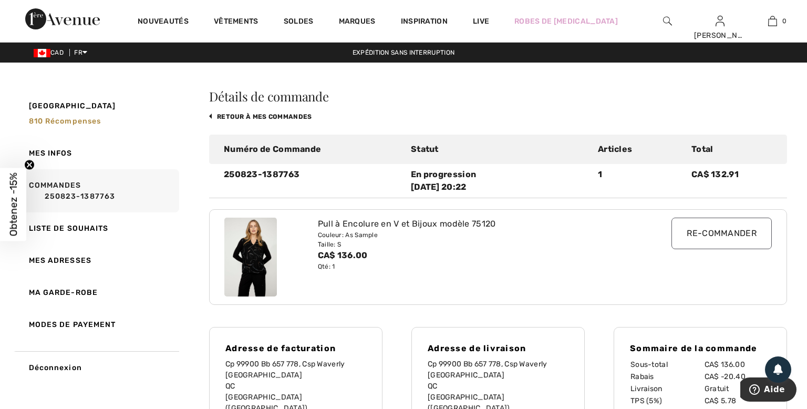
drag, startPoint x: 224, startPoint y: 173, endPoint x: 494, endPoint y: 189, distance: 270.6
click at [494, 189] on div "250823-1387763 En progression [DATE] 20:22 1 CA$ 132.91" at bounding box center [498, 180] width 578 height 25
copy div "250823-1387763 En progression [DATE] 20:22"
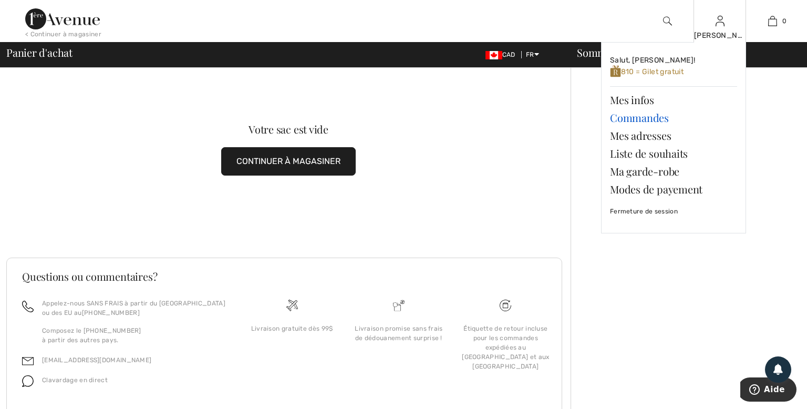
click at [639, 122] on link "Commandes" at bounding box center [673, 118] width 127 height 18
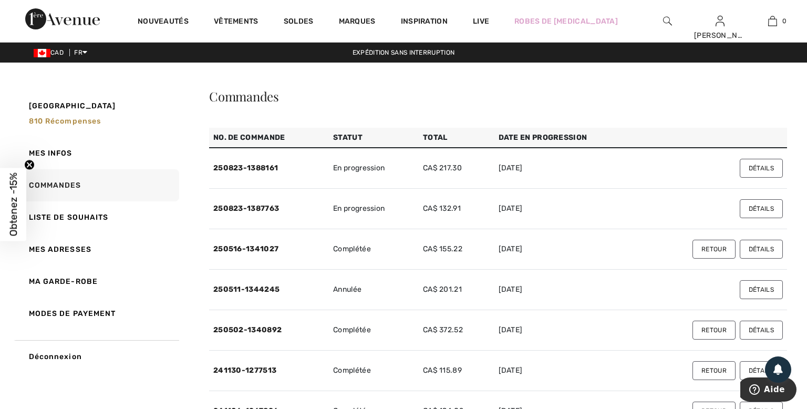
click at [752, 207] on button "Détails" at bounding box center [761, 208] width 43 height 19
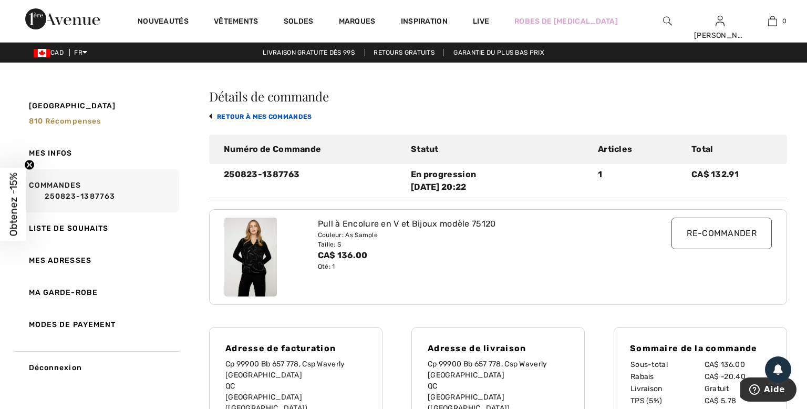
click at [269, 117] on link "retour à mes commandes" at bounding box center [260, 116] width 103 height 7
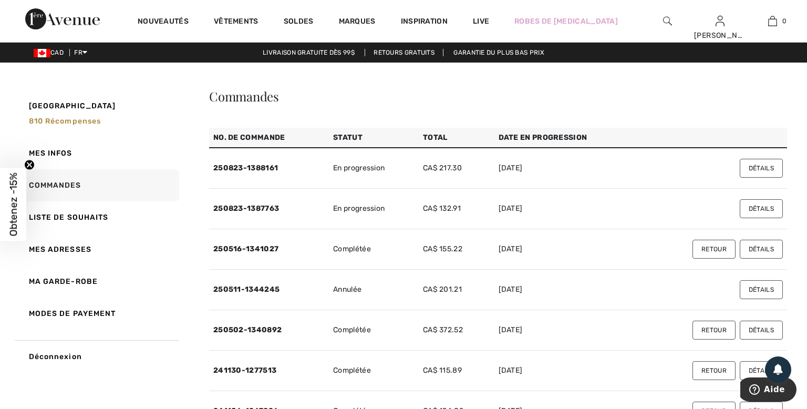
click at [757, 169] on button "Détails" at bounding box center [761, 168] width 43 height 19
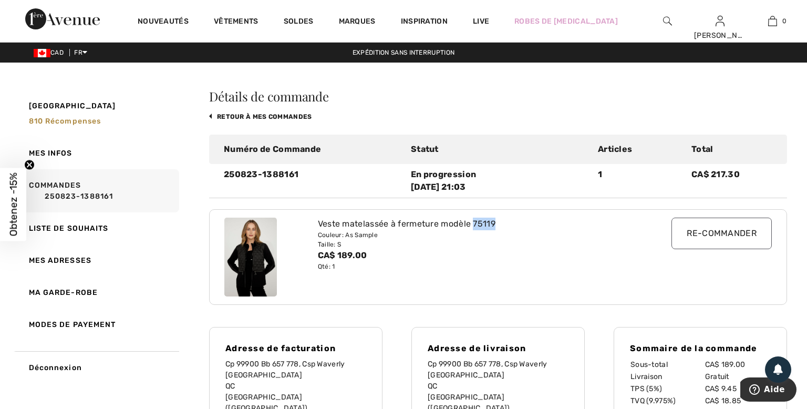
drag, startPoint x: 472, startPoint y: 221, endPoint x: 521, endPoint y: 223, distance: 48.9
click at [521, 223] on div "Veste matelassée à fermeture modèle 75119" at bounding box center [475, 224] width 314 height 13
click at [672, 22] on img at bounding box center [667, 21] width 9 height 13
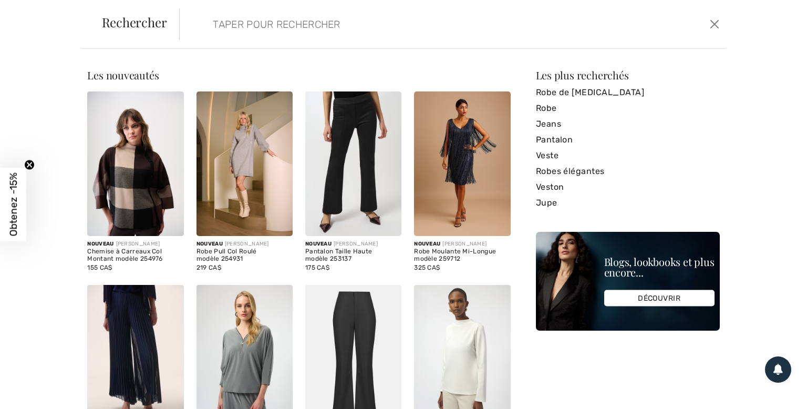
paste input "75119"
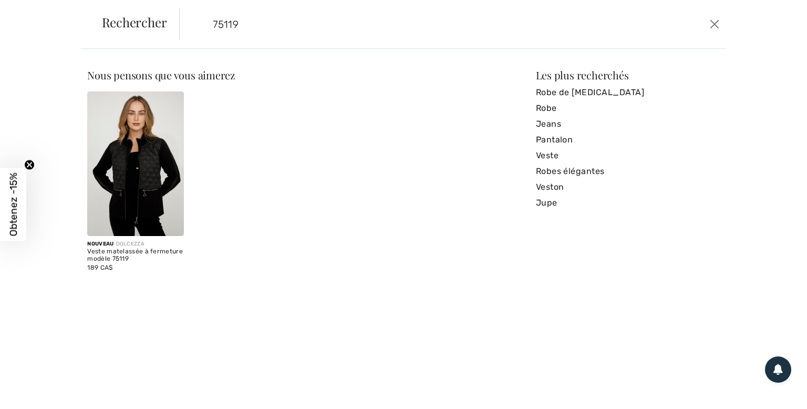
type input "75119"
click at [151, 181] on img at bounding box center [135, 163] width 96 height 145
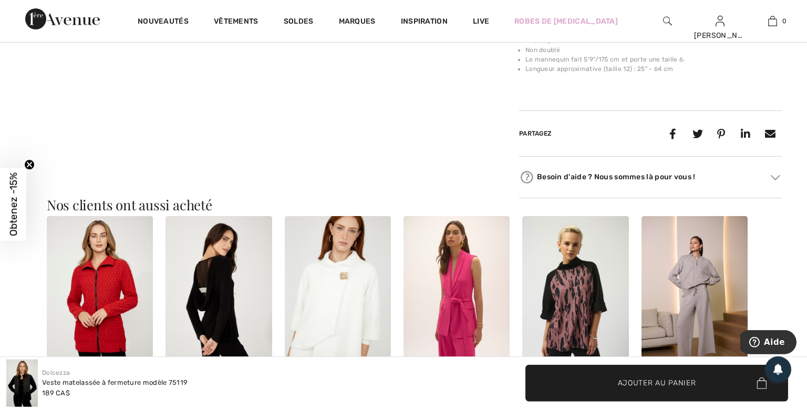
scroll to position [943, 0]
